Goal: Find specific page/section: Find specific page/section

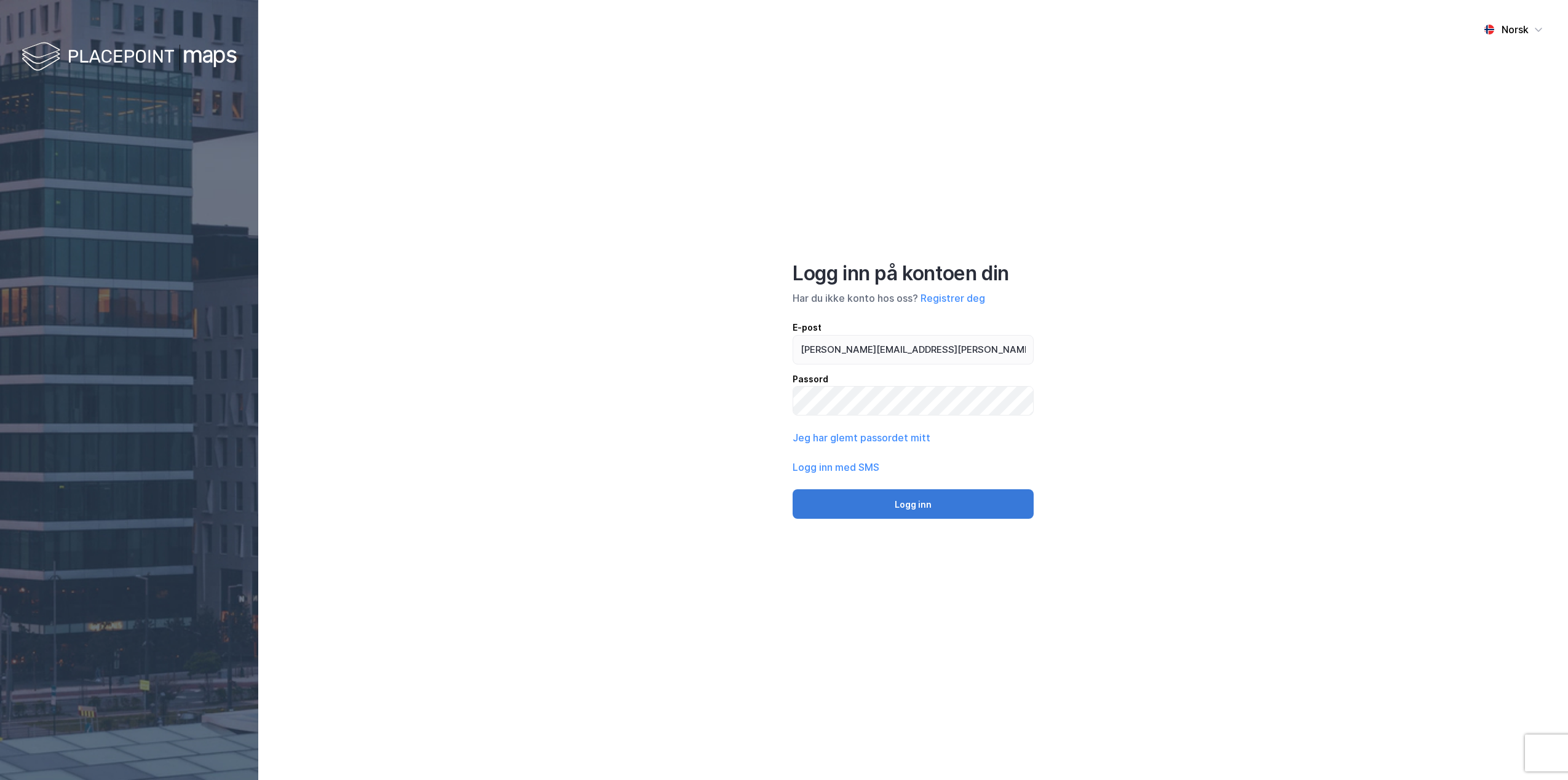
click at [883, 500] on button "Logg inn" at bounding box center [913, 504] width 241 height 29
